Goal: Find specific page/section: Find specific page/section

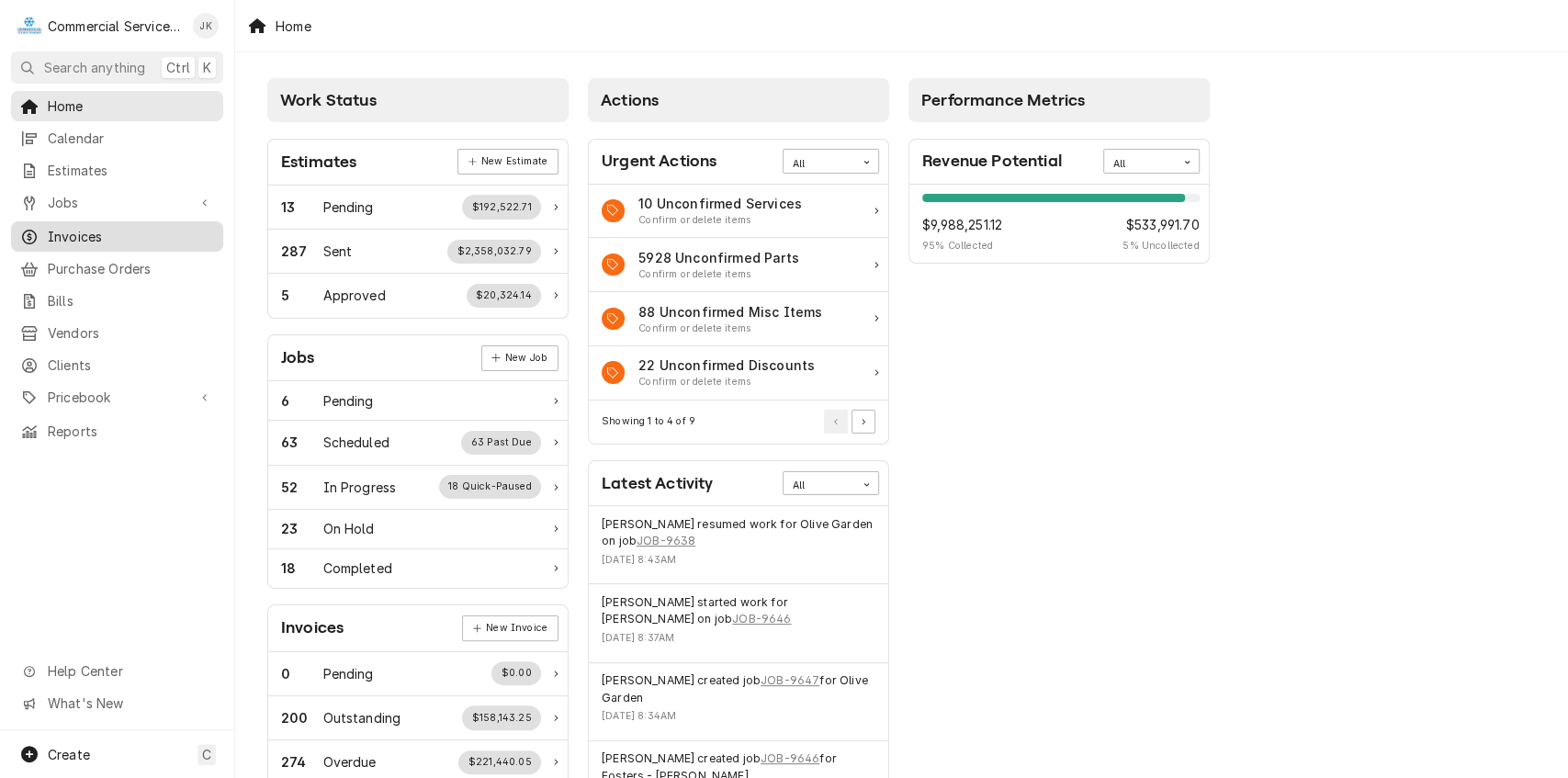
click at [107, 221] on link "Invoices" at bounding box center [118, 236] width 212 height 30
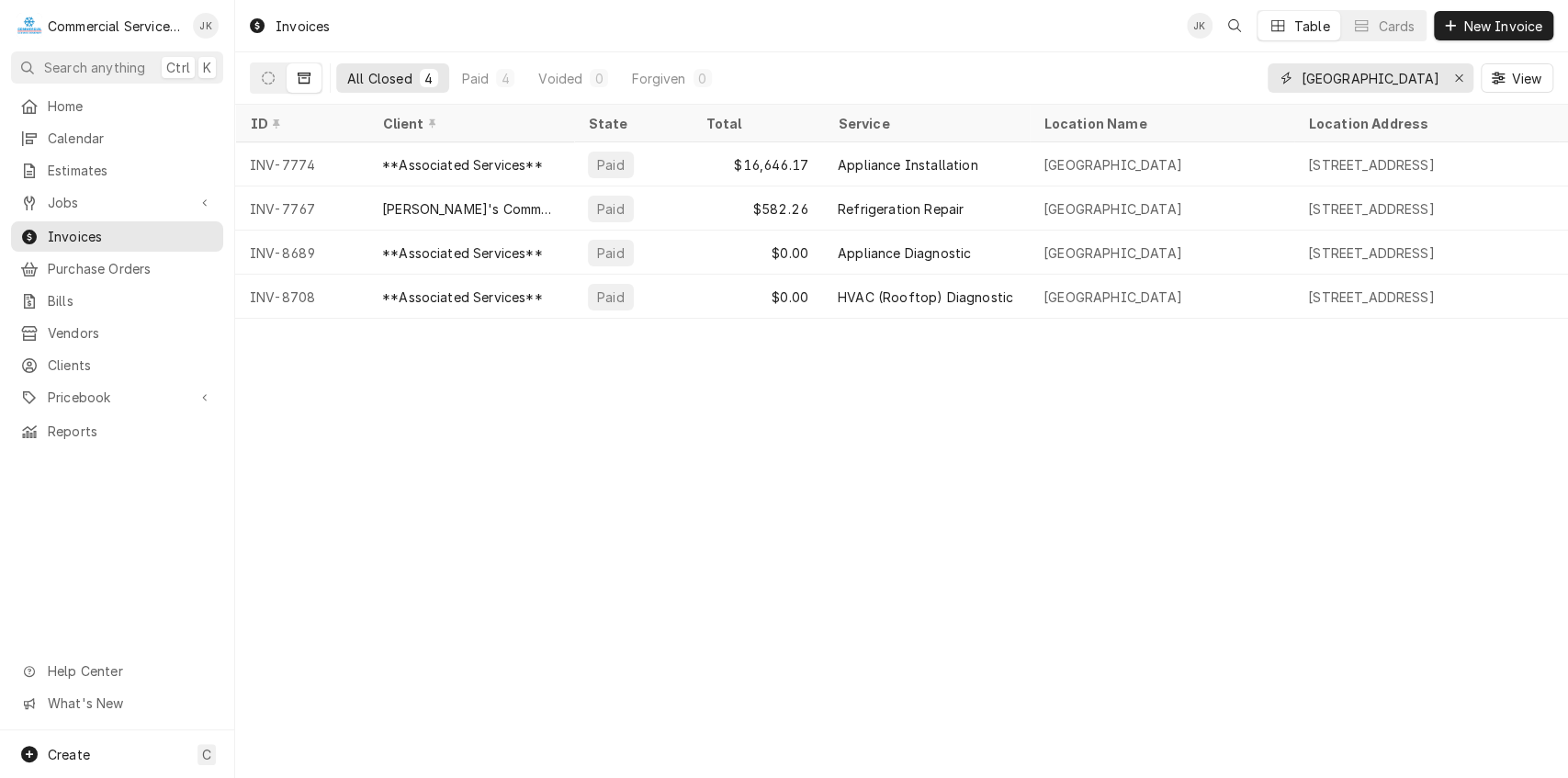
click at [1433, 72] on input "Carmel Valley Ranch" at bounding box center [1369, 78] width 138 height 29
type input "C"
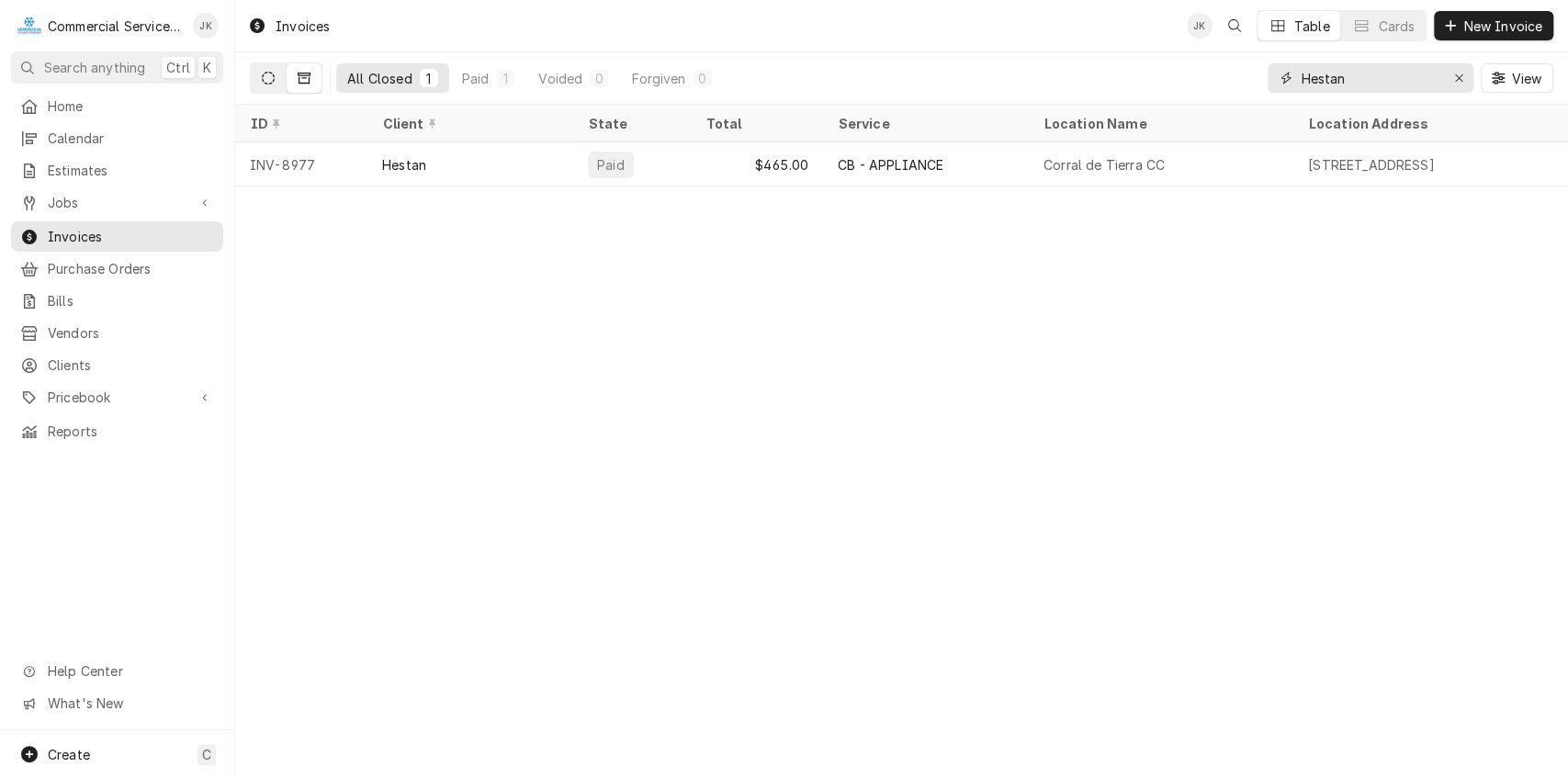
type input "Hestan"
click at [271, 81] on icon "Dynamic Content Wrapper" at bounding box center [268, 79] width 13 height 13
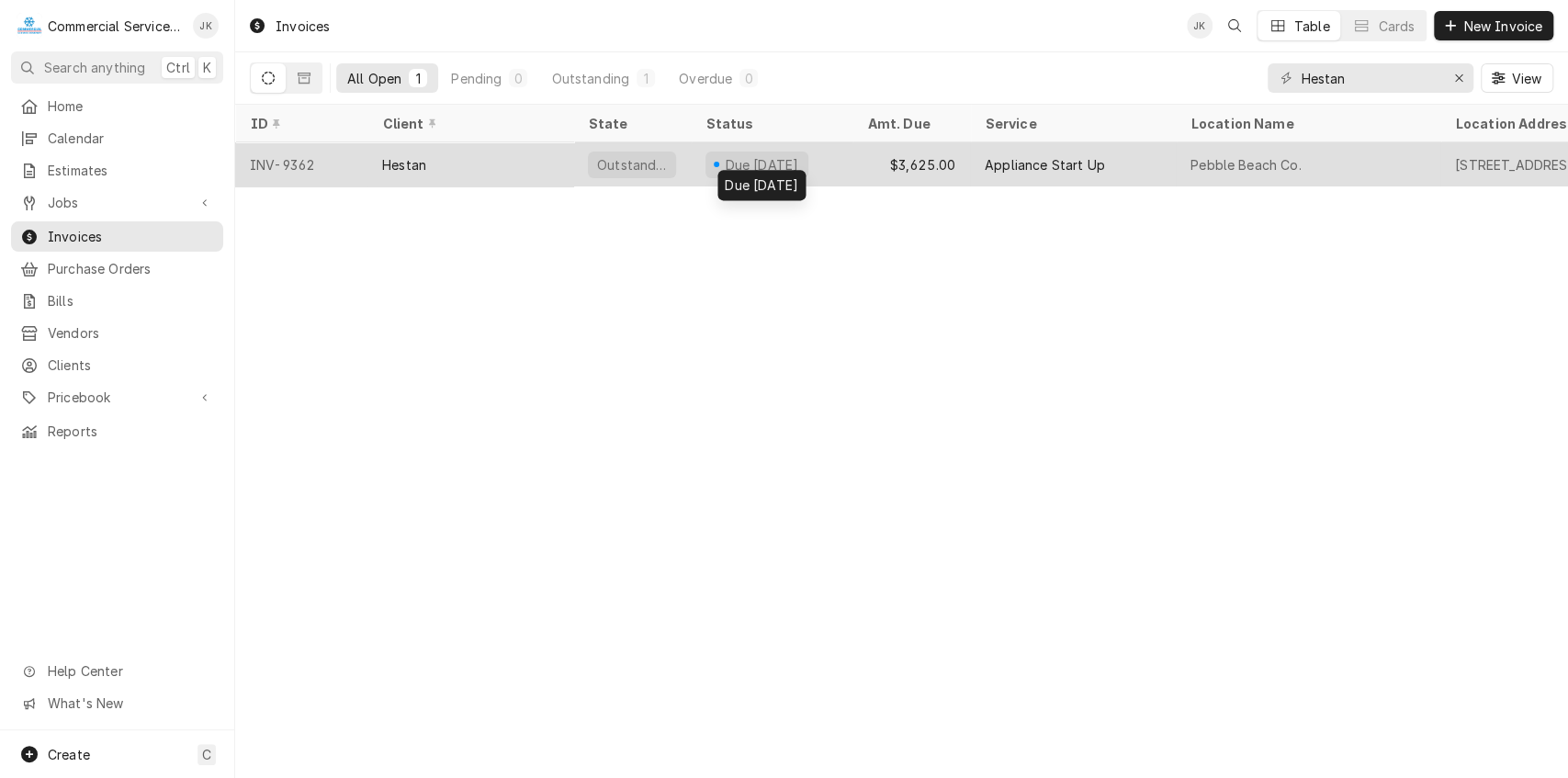
click at [782, 158] on div "Due in 25 days" at bounding box center [762, 165] width 78 height 19
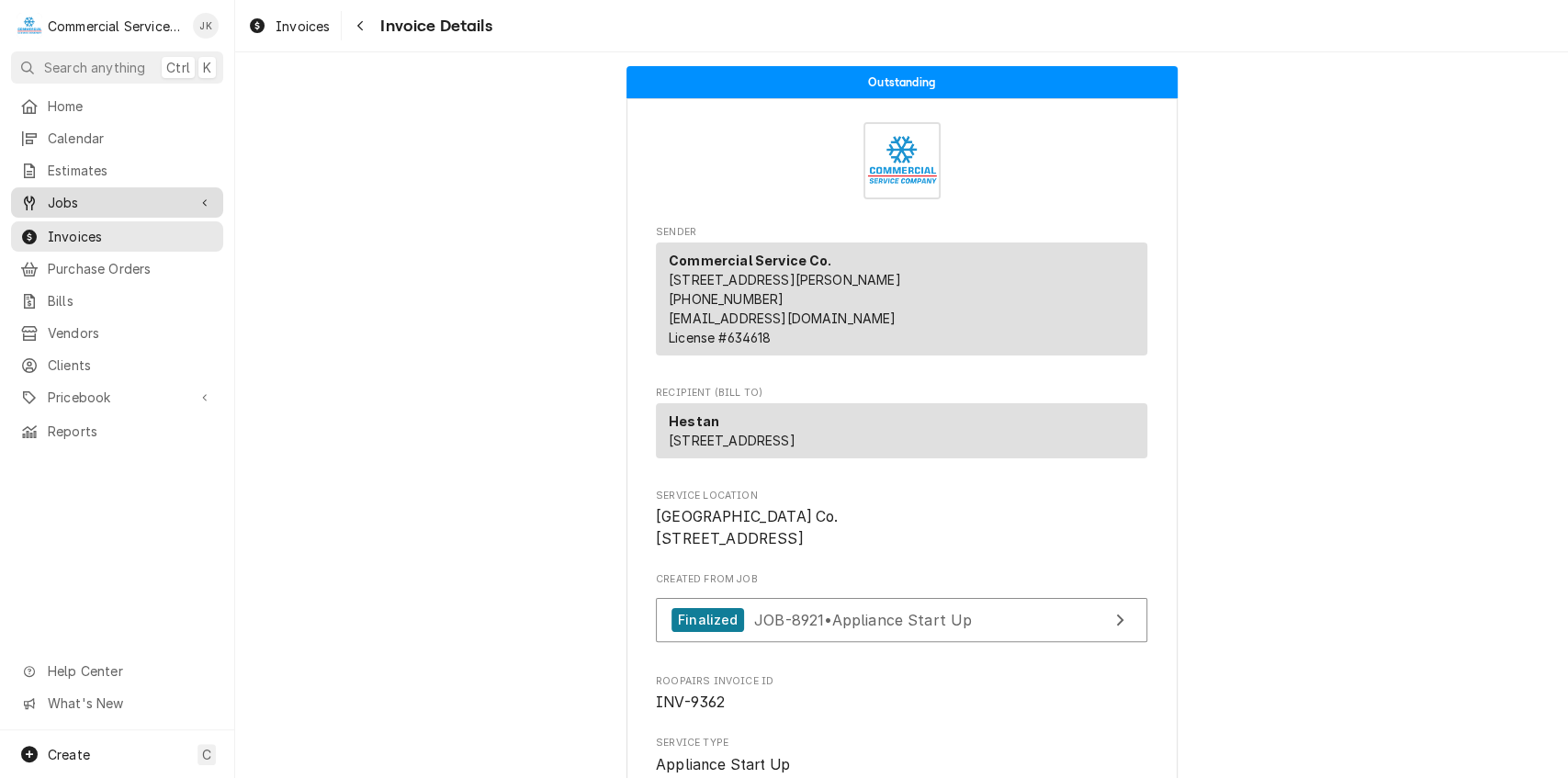
click at [102, 196] on span "Jobs" at bounding box center [117, 202] width 138 height 19
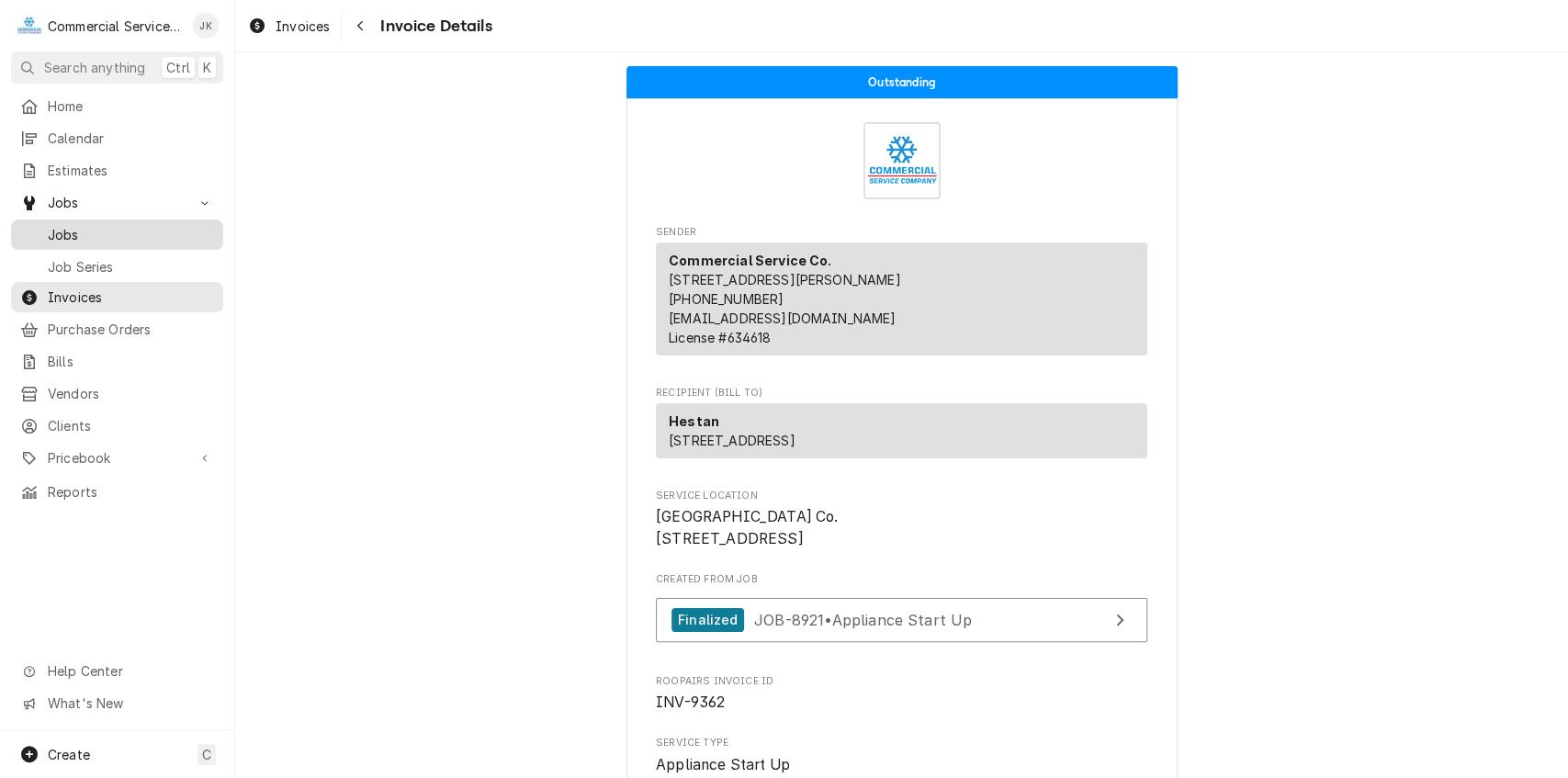
click at [95, 230] on span "Jobs" at bounding box center [130, 234] width 166 height 19
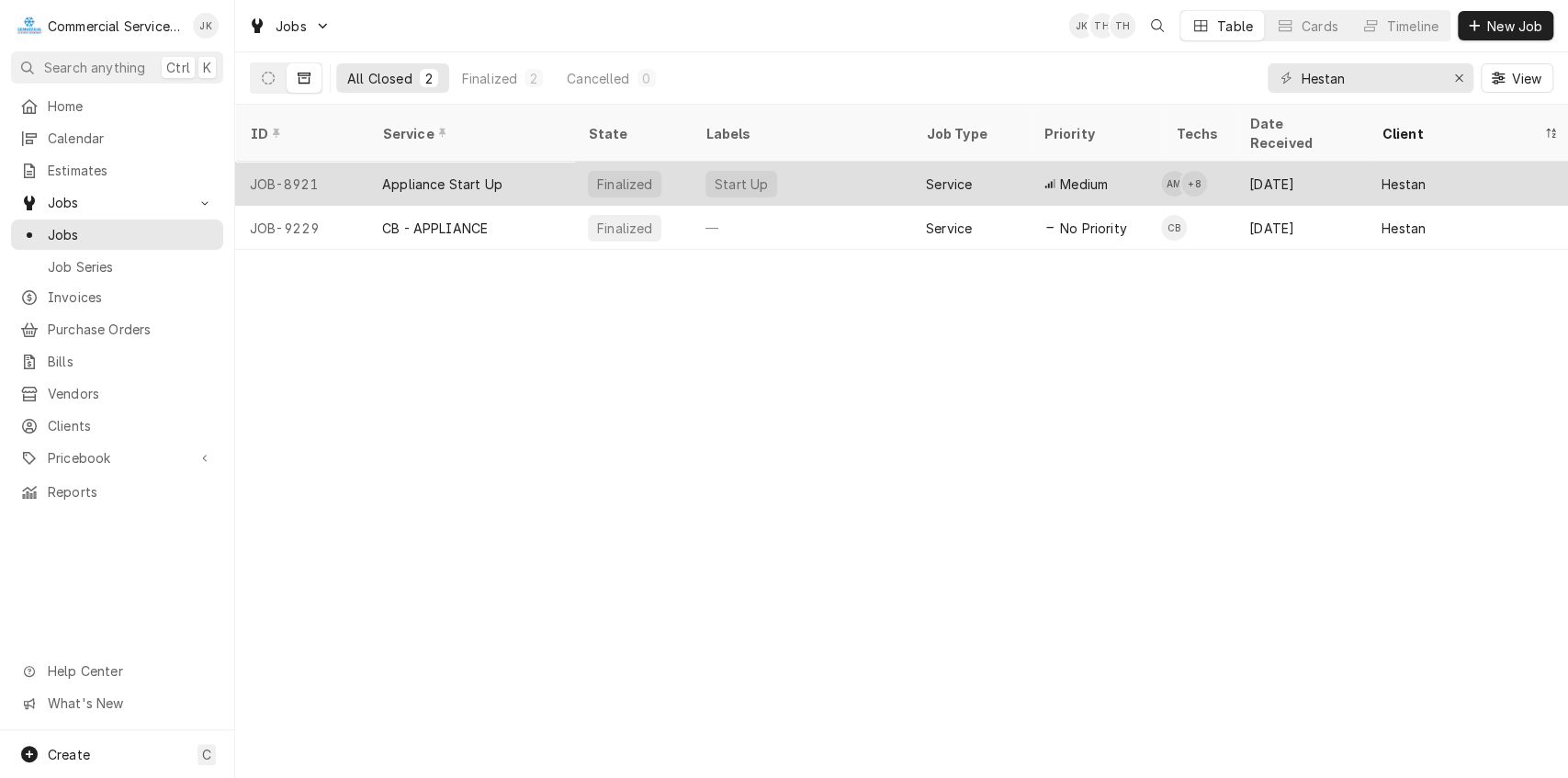
click at [891, 161] on div "Start Up" at bounding box center [801, 183] width 220 height 44
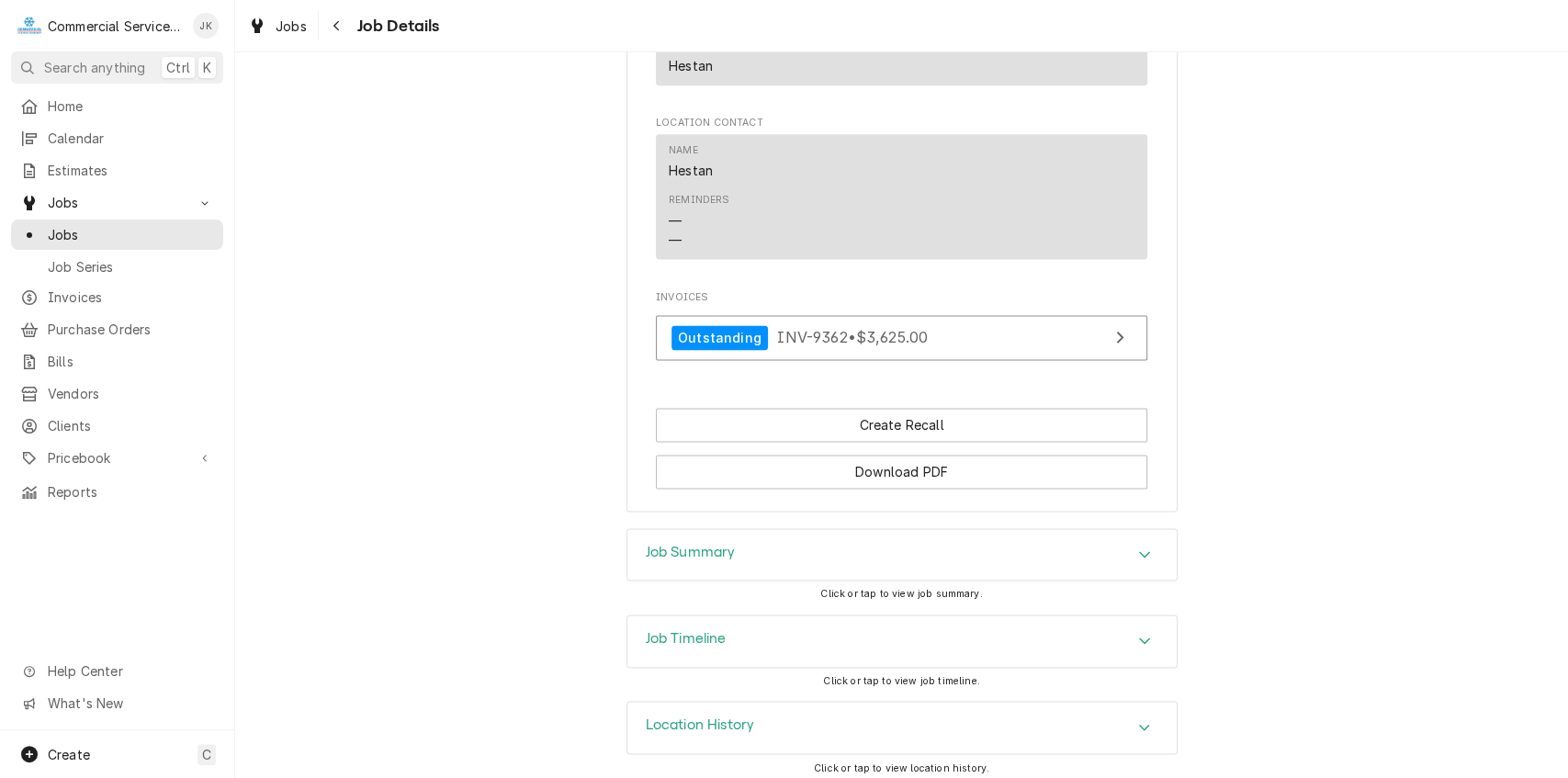
scroll to position [1656, 0]
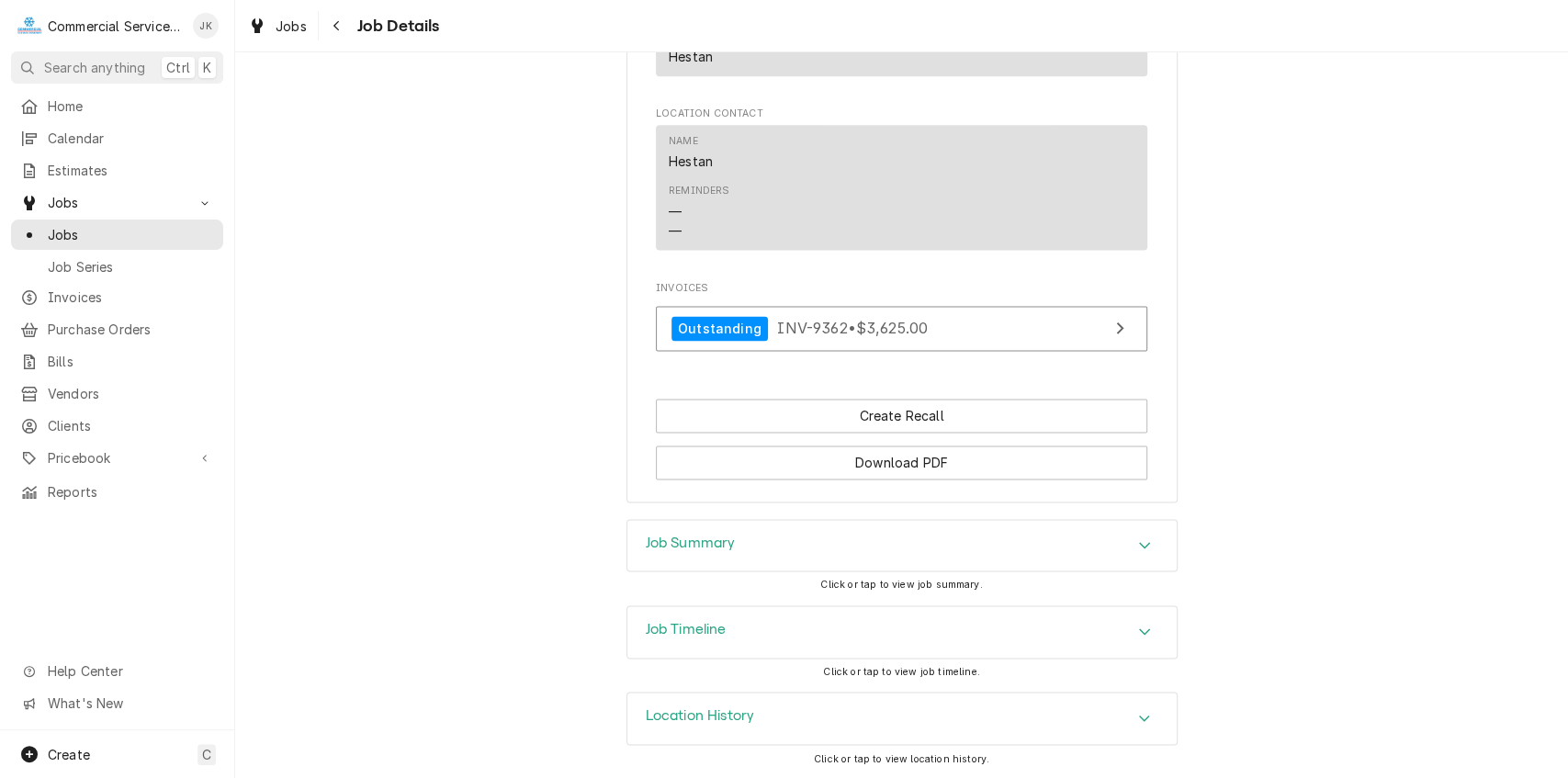
click at [793, 540] on div "Job Summary" at bounding box center [901, 546] width 549 height 51
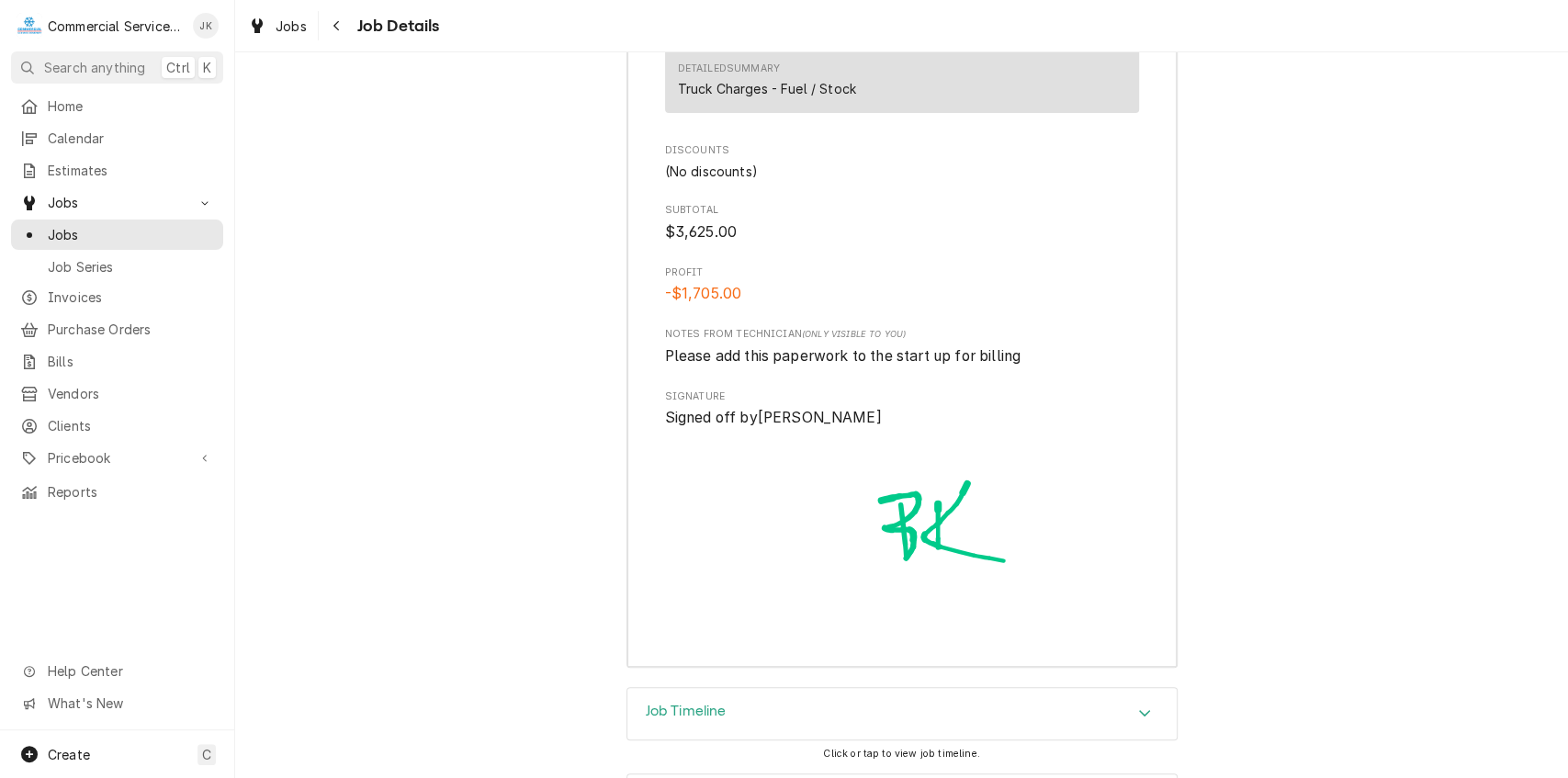
scroll to position [4883, 0]
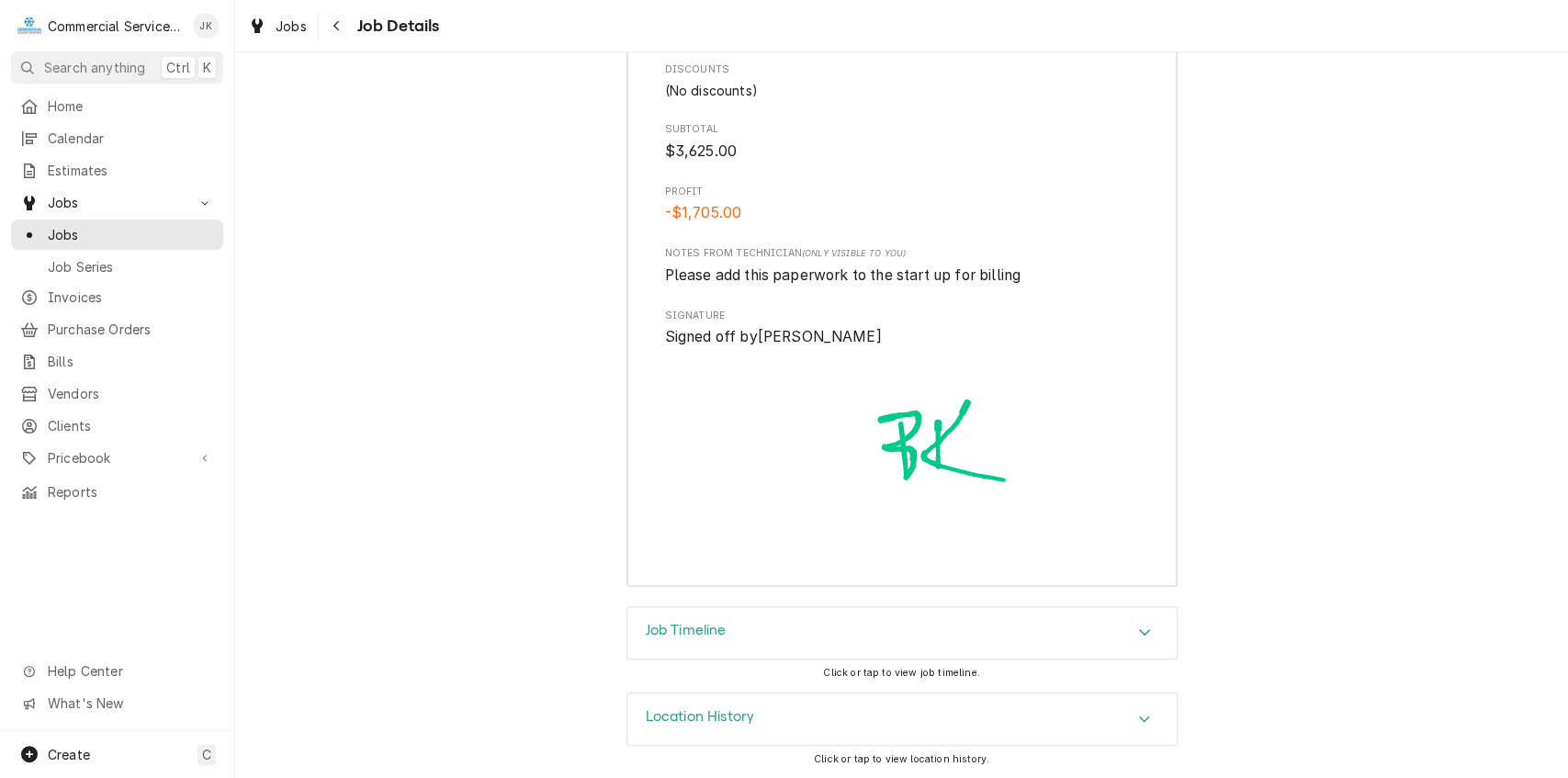
click at [855, 719] on div "Location History" at bounding box center [901, 719] width 549 height 51
